Goal: Information Seeking & Learning: Find specific page/section

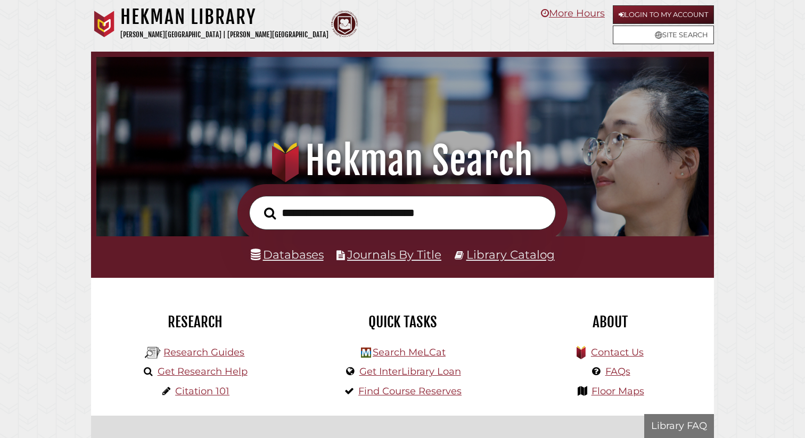
scroll to position [202, 607]
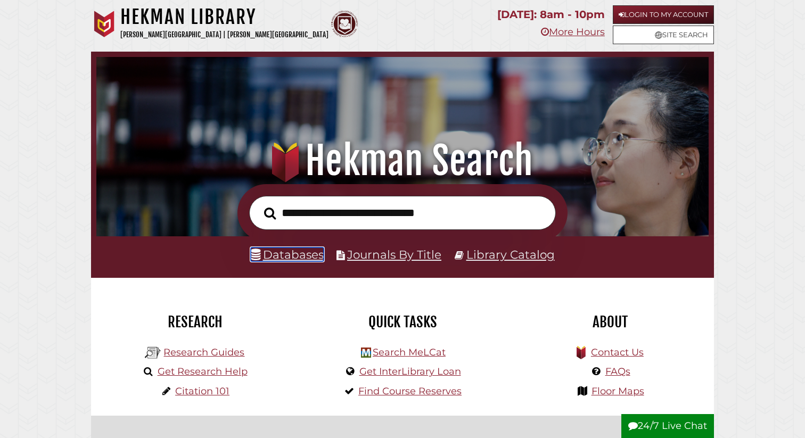
click at [301, 260] on link "Databases" at bounding box center [287, 255] width 73 height 14
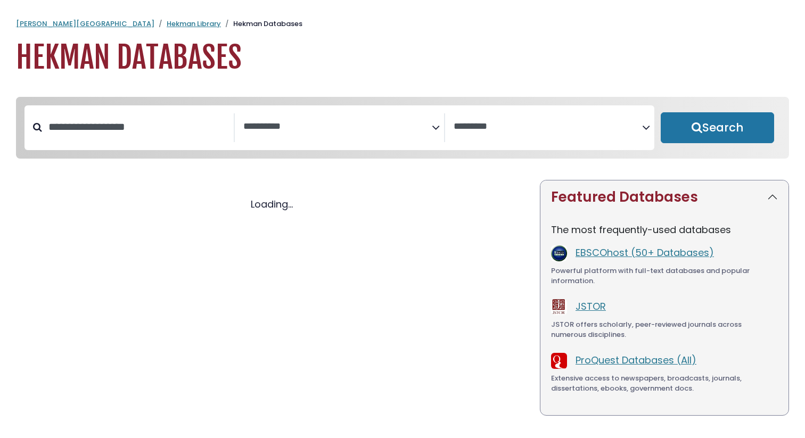
select select "Database Subject Filter"
select select "Database Vendors Filter"
select select "Database Subject Filter"
select select "Database Vendors Filter"
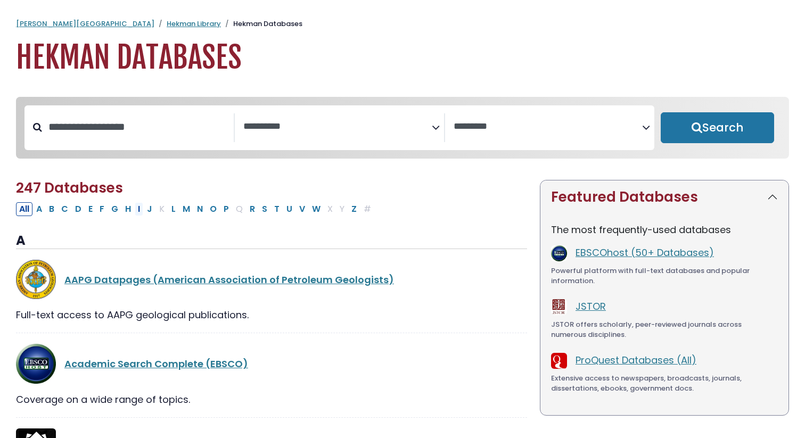
click at [139, 212] on button "I" at bounding box center [139, 209] width 9 height 14
select select "Database Subject Filter"
select select "Database Vendors Filter"
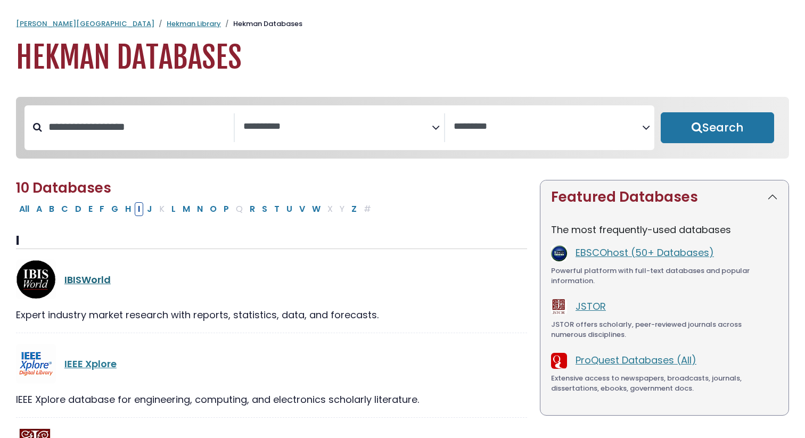
click at [95, 286] on link "IBISWorld" at bounding box center [87, 279] width 46 height 13
click at [96, 285] on link "IBISWorld" at bounding box center [87, 279] width 46 height 13
